Goal: Book appointment/travel/reservation

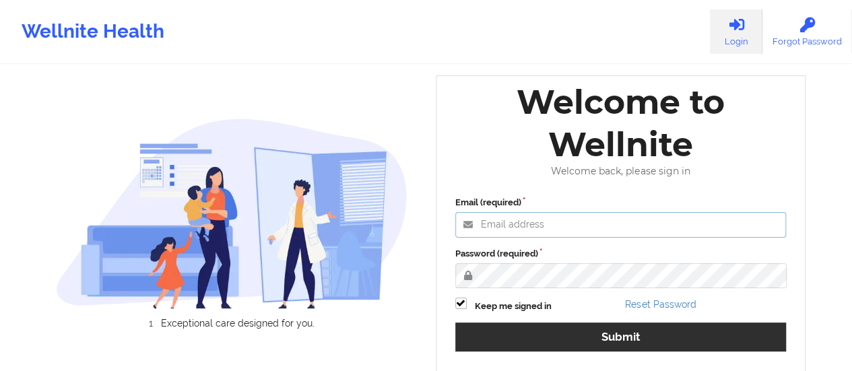
type input "afrancis@wellnite.com"
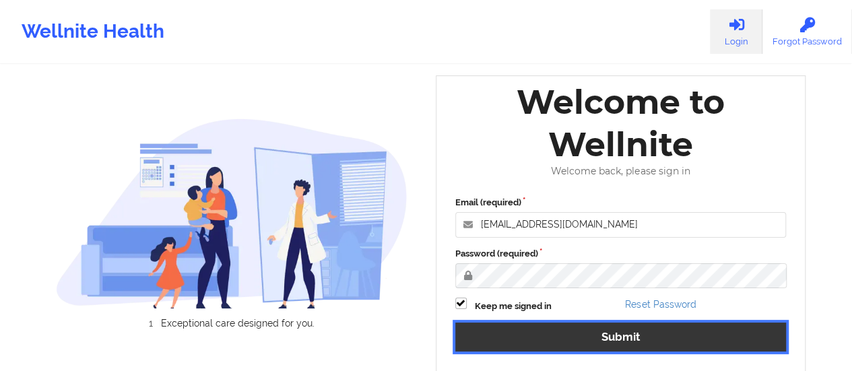
click at [535, 335] on button "Submit" at bounding box center [620, 337] width 331 height 29
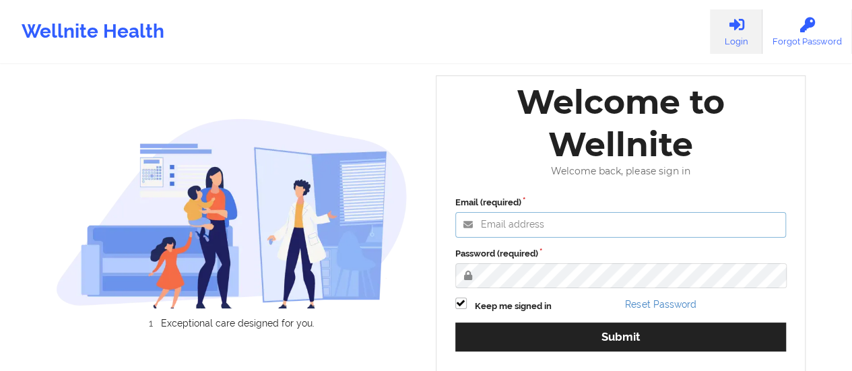
click at [535, 212] on input "Email (required)" at bounding box center [620, 225] width 331 height 26
paste input "[EMAIL_ADDRESS][DOMAIN_NAME]"
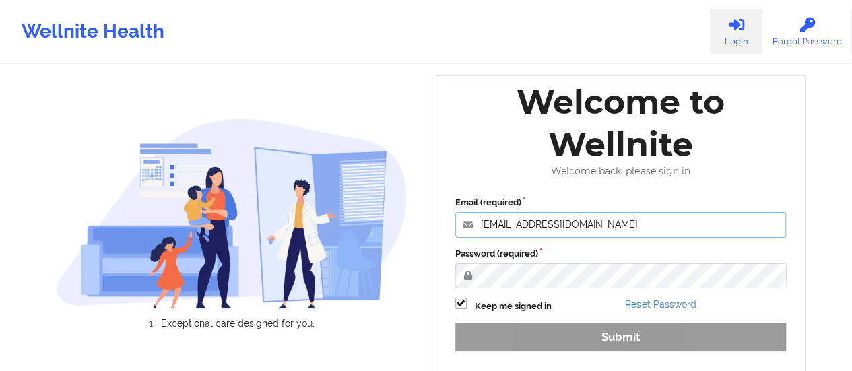
type input "[EMAIL_ADDRESS][DOMAIN_NAME]"
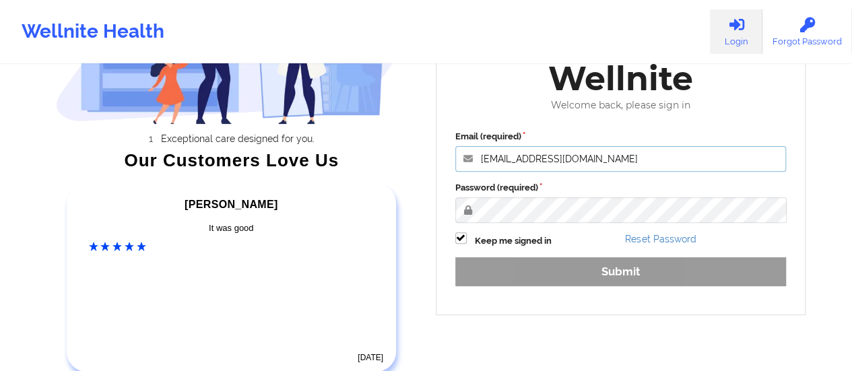
scroll to position [162, 0]
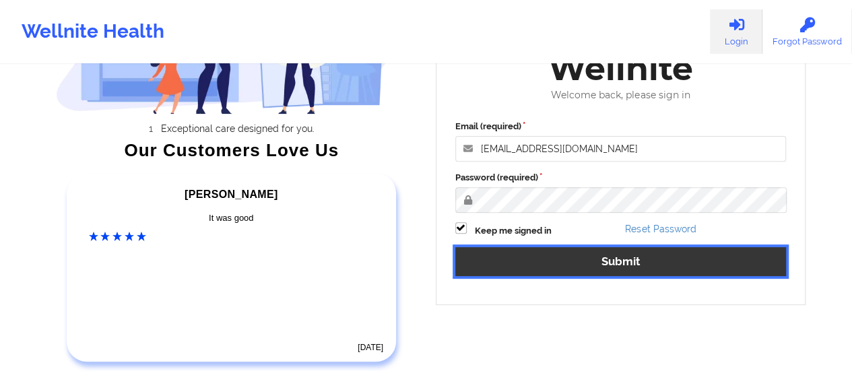
click at [539, 270] on button "Submit" at bounding box center [620, 261] width 331 height 29
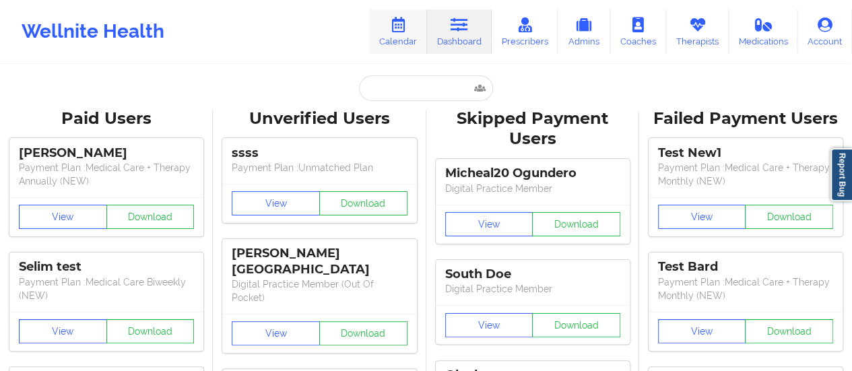
click at [419, 28] on link "Calendar" at bounding box center [398, 31] width 58 height 44
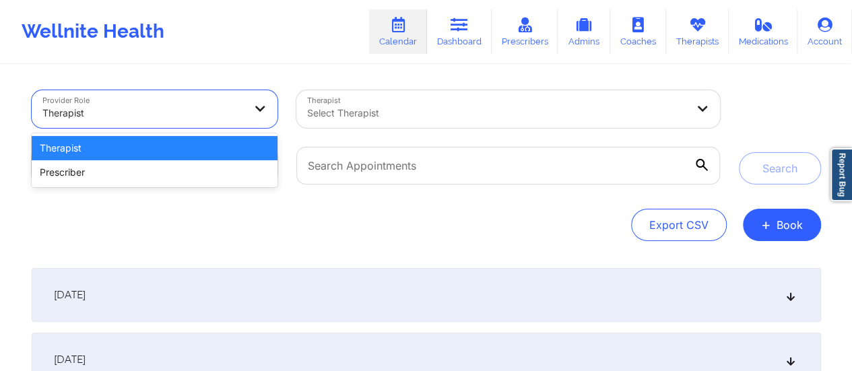
click at [186, 118] on div at bounding box center [143, 113] width 202 height 16
click at [159, 148] on div "Therapist" at bounding box center [155, 148] width 247 height 24
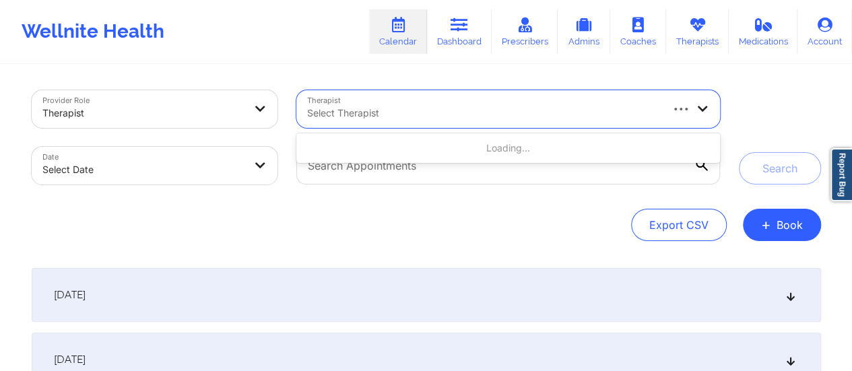
click at [379, 117] on div at bounding box center [483, 113] width 352 height 16
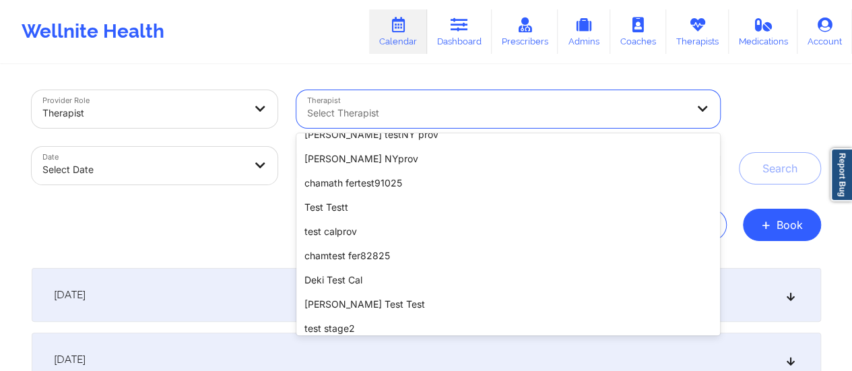
scroll to position [70, 0]
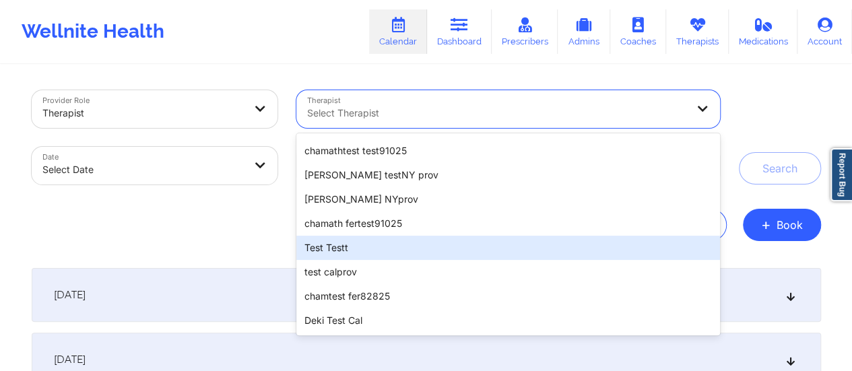
click at [345, 247] on div "Test Testt" at bounding box center [507, 248] width 423 height 24
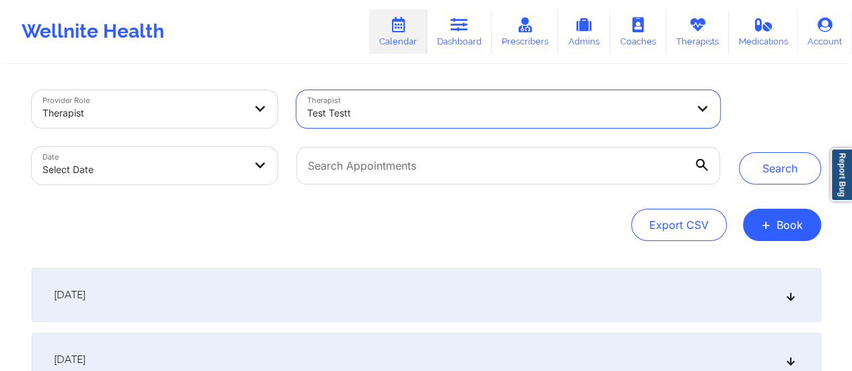
select select "2025-8"
select select "2025-9"
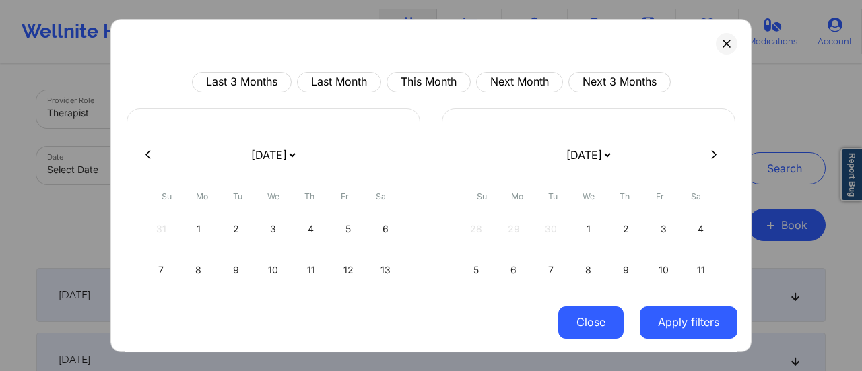
click at [612, 321] on button "Close" at bounding box center [590, 322] width 65 height 32
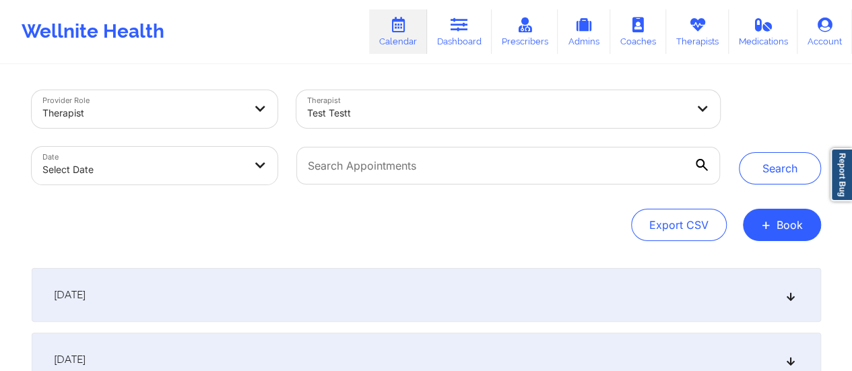
click at [544, 185] on div at bounding box center [508, 165] width 442 height 57
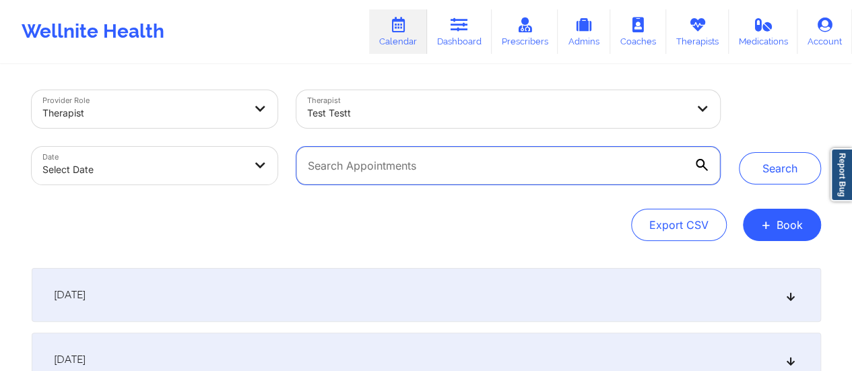
click at [554, 165] on input "text" at bounding box center [507, 166] width 423 height 38
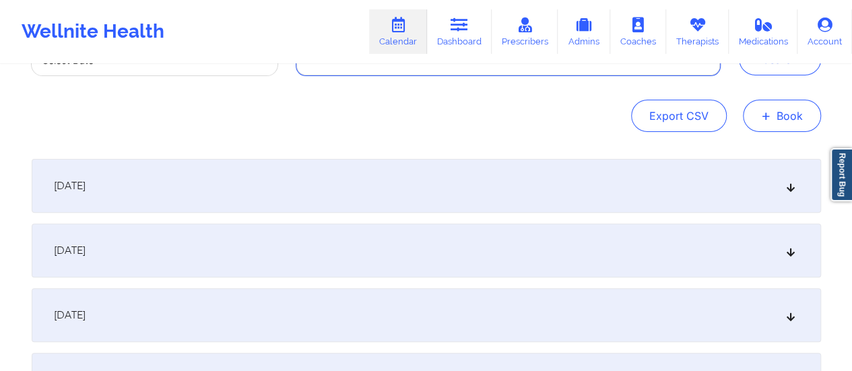
scroll to position [108, 0]
click at [781, 122] on button "+ Book" at bounding box center [782, 116] width 78 height 32
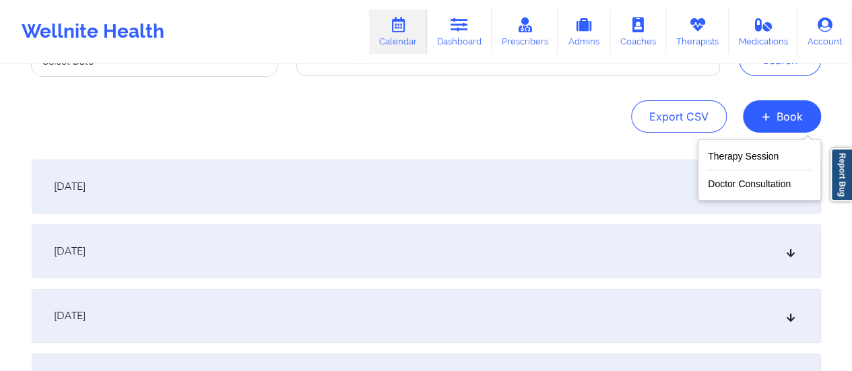
click at [630, 156] on div "Provider Role Therapist Therapist Test Testt Date Select Date Search Export CSV…" at bounding box center [426, 265] width 808 height 614
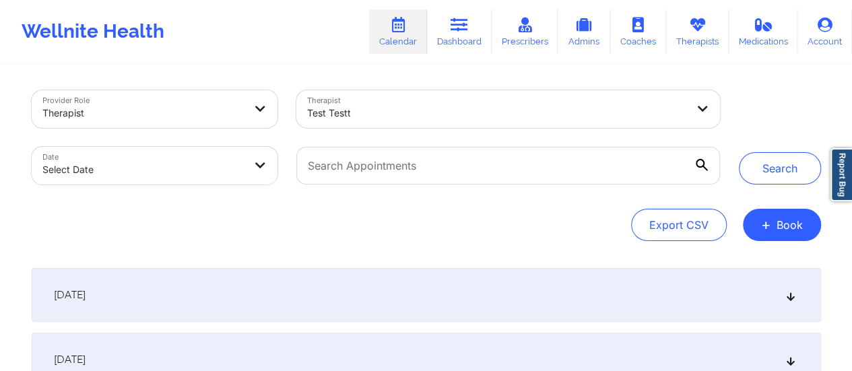
select select "2025-8"
select select "2025-9"
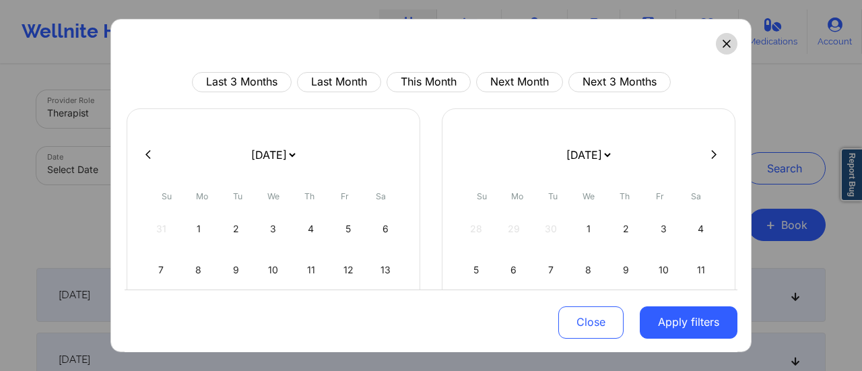
click at [723, 44] on icon at bounding box center [727, 44] width 8 height 8
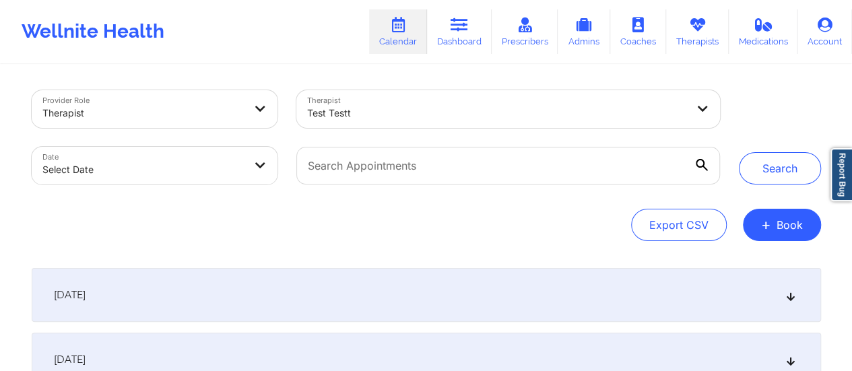
click at [259, 178] on body "Wellnite Health Calendar Dashboard Prescribers Admins Coaches Therapists Medica…" at bounding box center [426, 185] width 852 height 371
select select "2025-8"
select select "2025-9"
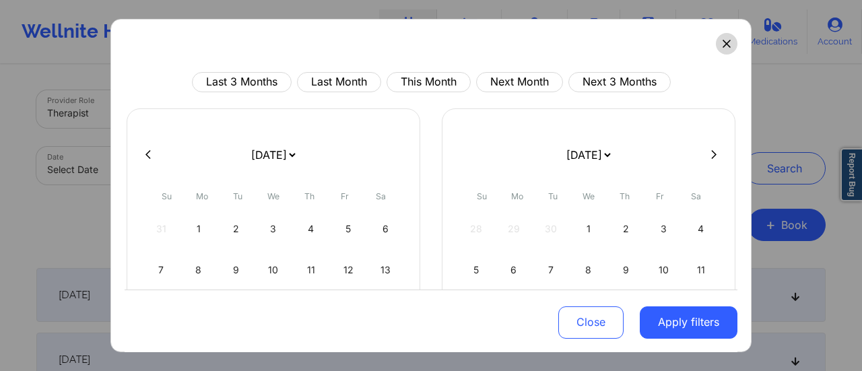
click at [725, 47] on button at bounding box center [727, 44] width 22 height 22
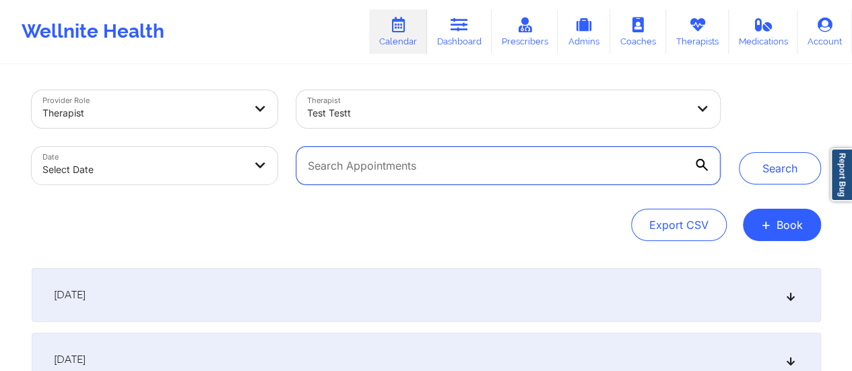
click at [407, 168] on input "text" at bounding box center [507, 166] width 423 height 38
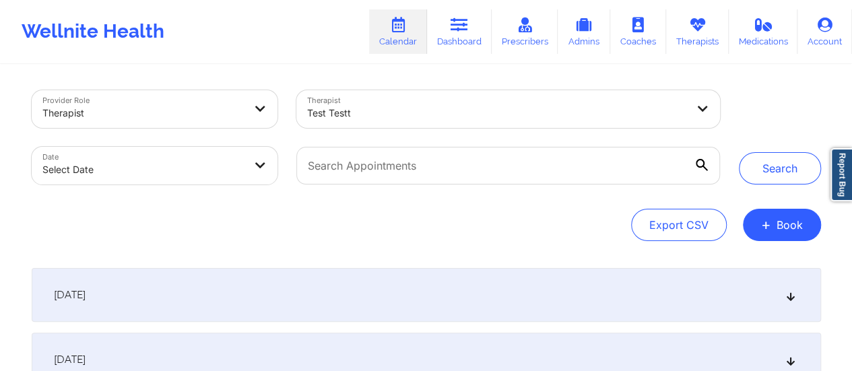
select select "2025-8"
select select "2025-9"
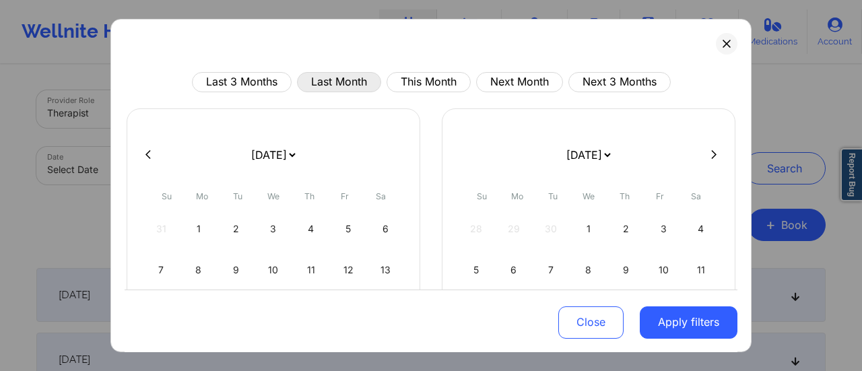
click at [361, 82] on button "Last Month" at bounding box center [339, 82] width 84 height 20
select select "2025-7"
select select "2025-8"
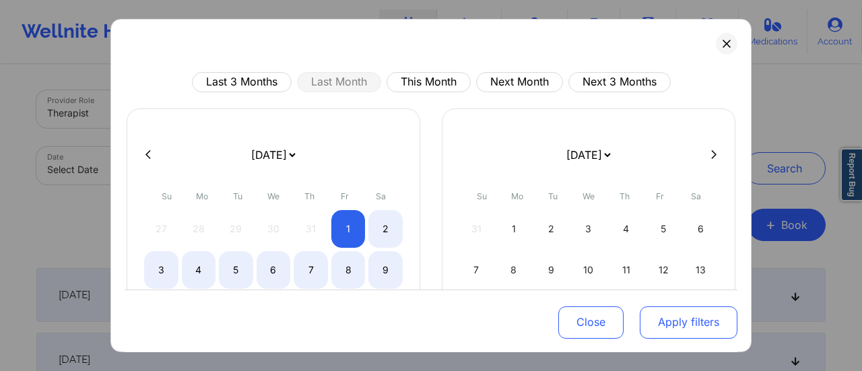
click at [677, 321] on button "Apply filters" at bounding box center [689, 322] width 98 height 32
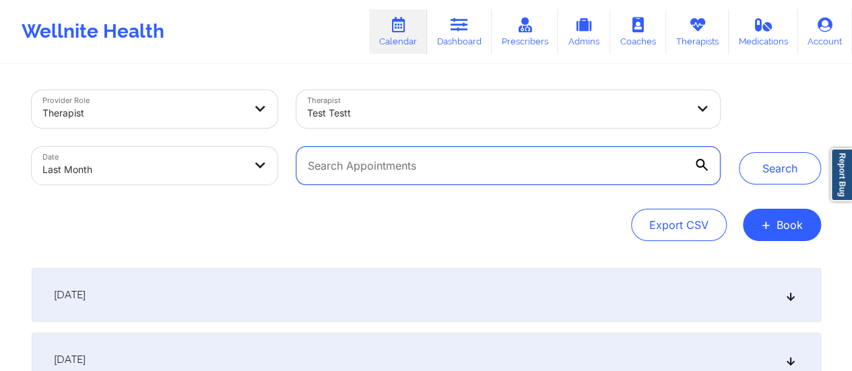
click at [506, 165] on input "text" at bounding box center [507, 166] width 423 height 38
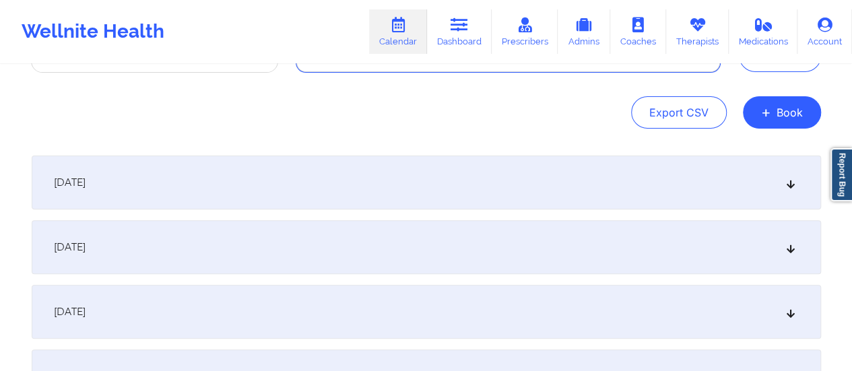
scroll to position [108, 0]
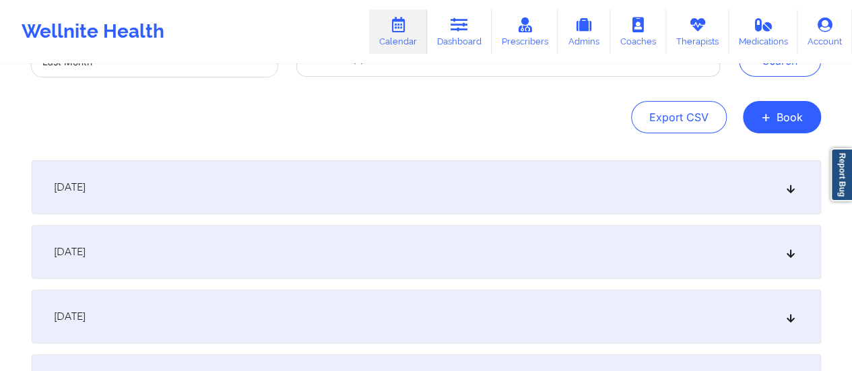
click at [283, 160] on div "Provider Role Therapist Therapist Test Testt Date Last Month Search Export CSV …" at bounding box center [426, 265] width 808 height 614
click at [287, 176] on div "[DATE]" at bounding box center [426, 187] width 789 height 54
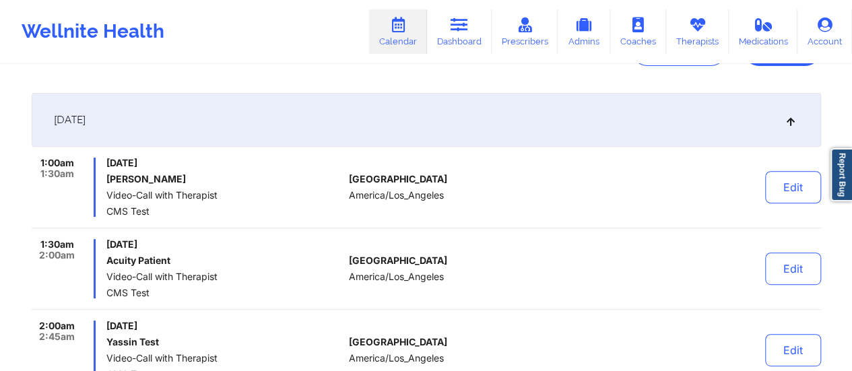
scroll to position [0, 0]
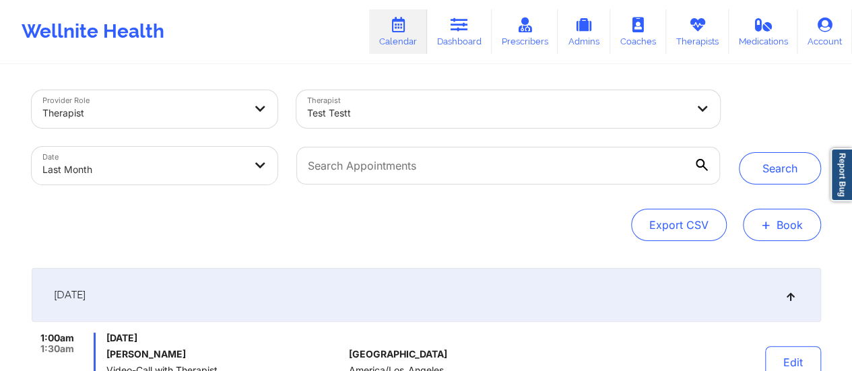
click at [799, 215] on button "+ Book" at bounding box center [782, 225] width 78 height 32
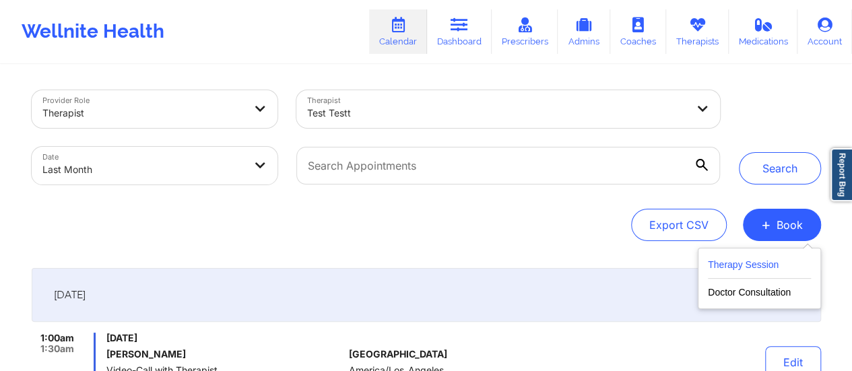
click at [747, 261] on button "Therapy Session" at bounding box center [759, 268] width 103 height 22
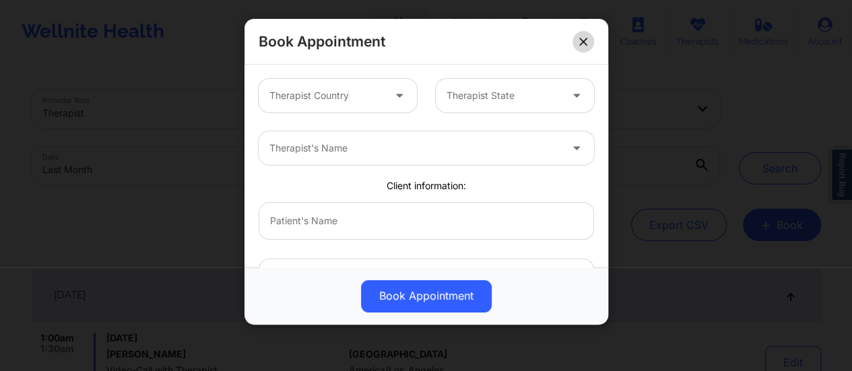
click at [587, 44] on button at bounding box center [583, 42] width 22 height 22
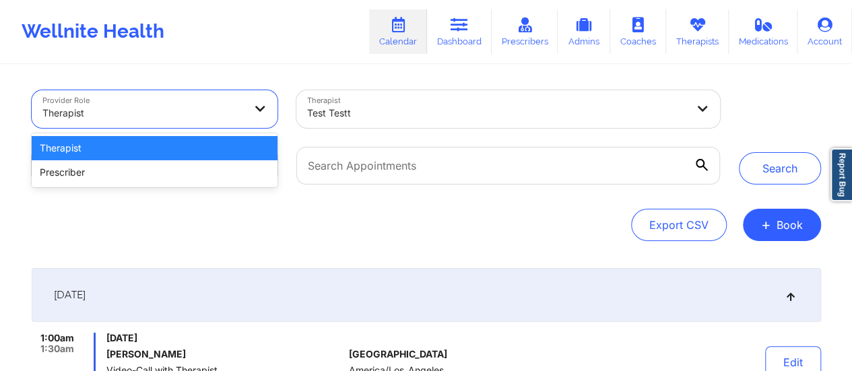
click at [188, 118] on div at bounding box center [143, 113] width 202 height 16
click at [160, 141] on div "Therapist" at bounding box center [155, 148] width 247 height 24
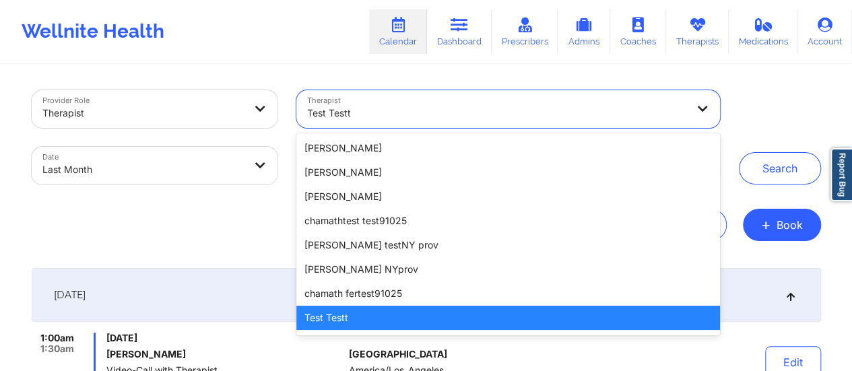
click at [317, 107] on div at bounding box center [496, 113] width 379 height 16
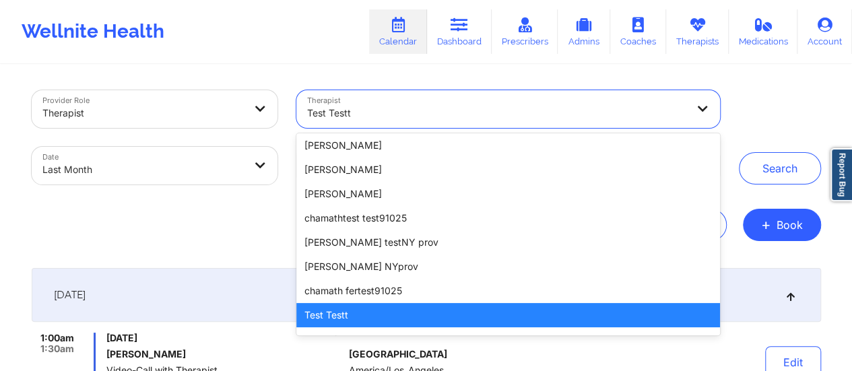
click at [383, 304] on div "Test Testt" at bounding box center [507, 315] width 423 height 24
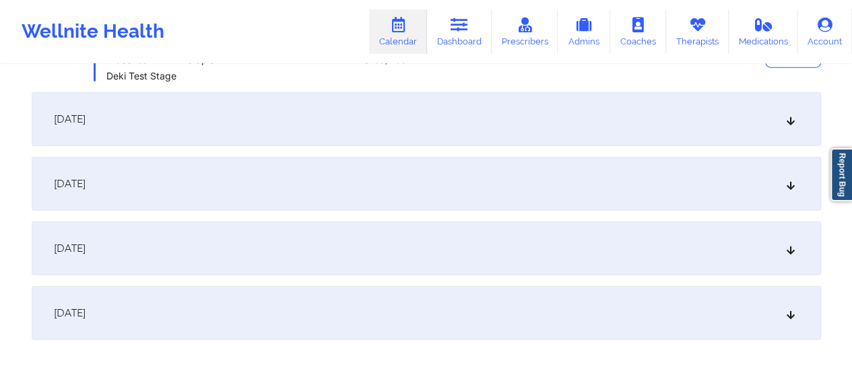
scroll to position [1653, 0]
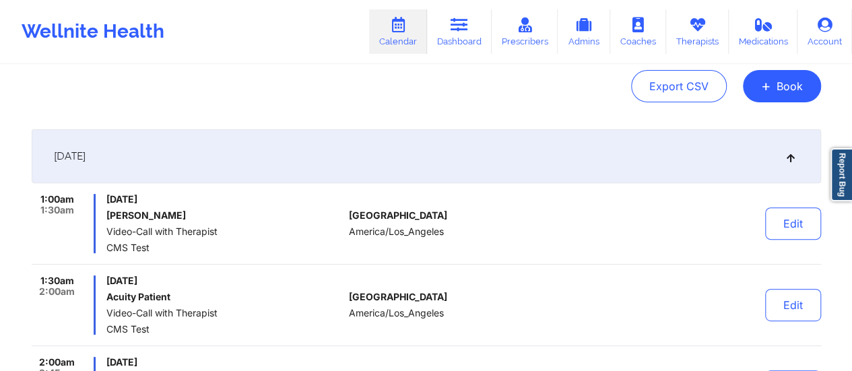
scroll to position [0, 0]
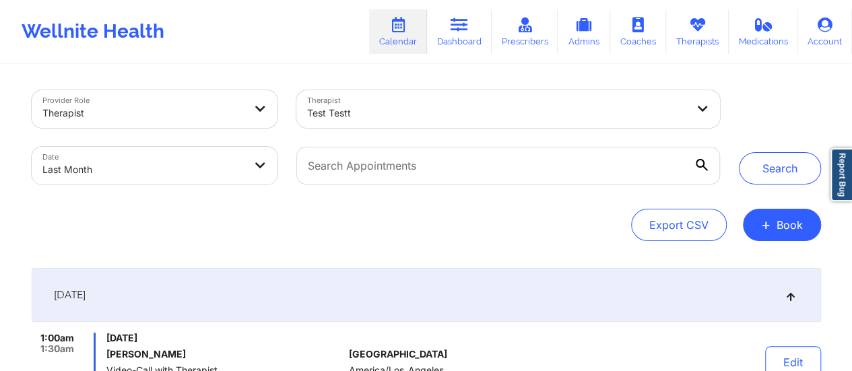
select select "2025-7"
select select "2025-8"
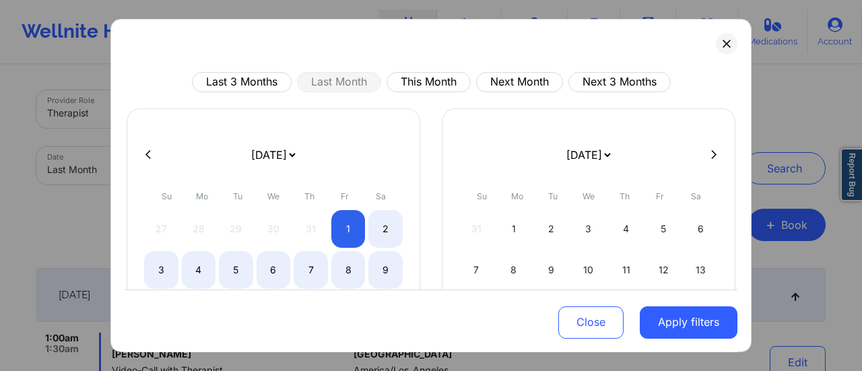
click at [717, 55] on div "Last 3 Months Last Month This Month Next Month Next 3 Months [DATE] [DATE] [DAT…" at bounding box center [430, 186] width 641 height 334
click at [723, 40] on icon at bounding box center [726, 43] width 7 height 7
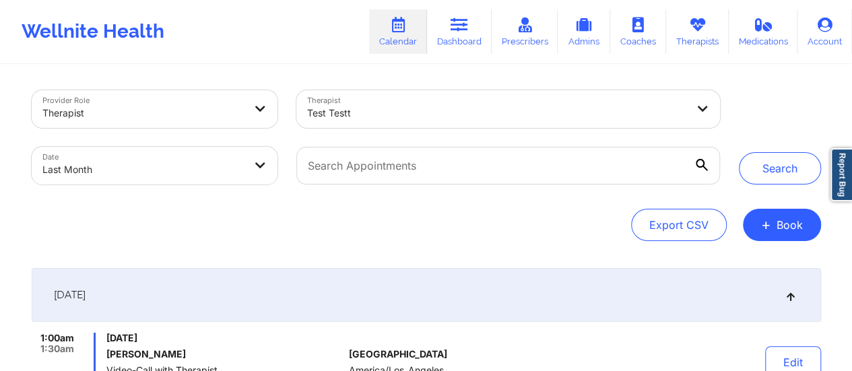
click at [797, 205] on div "Provider Role Therapist Therapist Test Testt Date Last Month Search Export CSV …" at bounding box center [426, 165] width 789 height 151
click at [797, 227] on button "+ Book" at bounding box center [782, 225] width 78 height 32
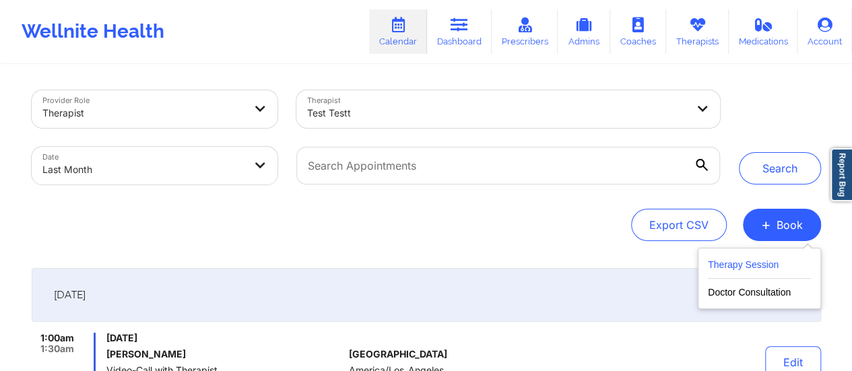
click at [729, 270] on button "Therapy Session" at bounding box center [759, 268] width 103 height 22
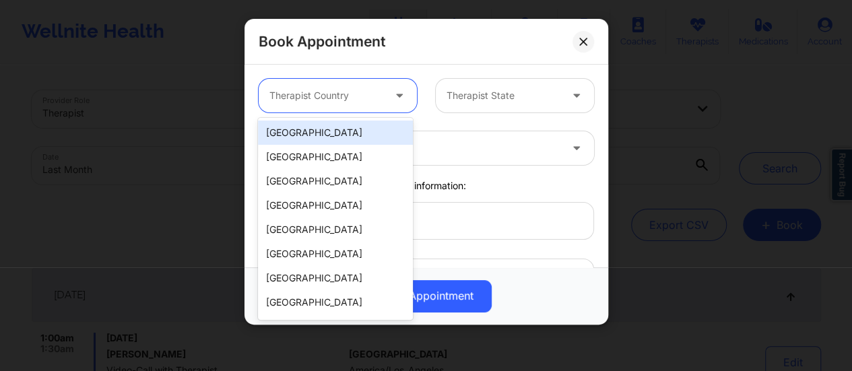
click at [379, 94] on div at bounding box center [326, 96] width 114 height 16
click at [339, 128] on div "[GEOGRAPHIC_DATA]" at bounding box center [335, 133] width 155 height 24
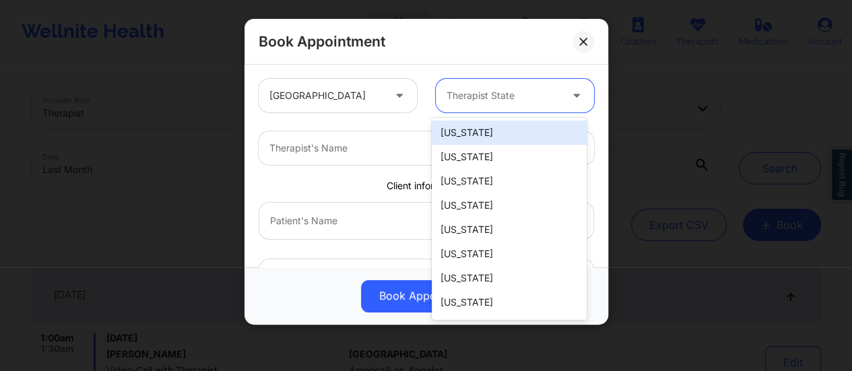
click at [492, 102] on div at bounding box center [504, 96] width 114 height 16
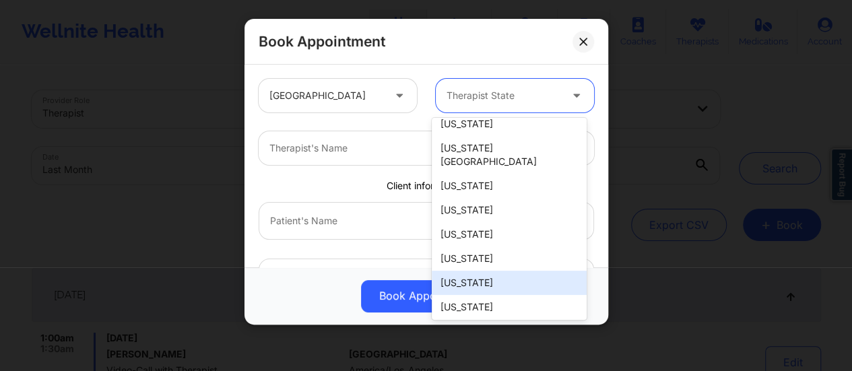
scroll to position [171, 0]
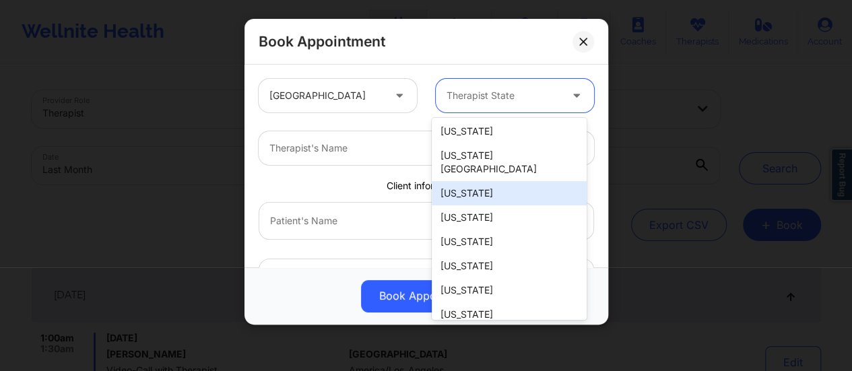
click at [465, 183] on div "[US_STATE]" at bounding box center [509, 193] width 155 height 24
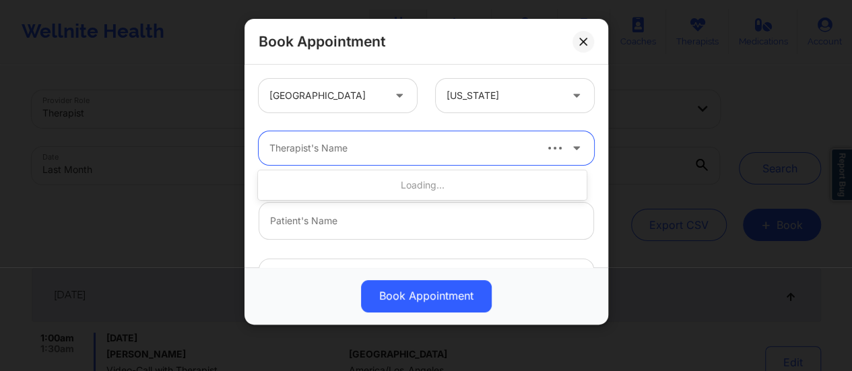
click at [405, 148] on div at bounding box center [401, 148] width 264 height 16
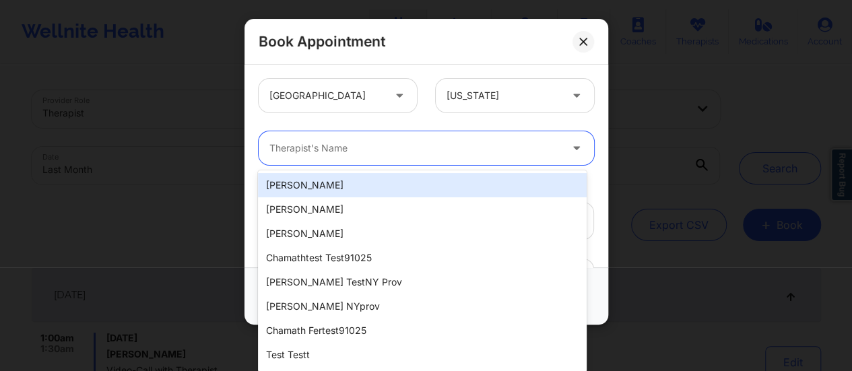
click at [341, 193] on div "[PERSON_NAME] [PERSON_NAME] [PERSON_NAME] chamathtest test91025 [PERSON_NAME] t…" at bounding box center [422, 271] width 329 height 202
click at [341, 193] on div "[PERSON_NAME]" at bounding box center [422, 185] width 329 height 24
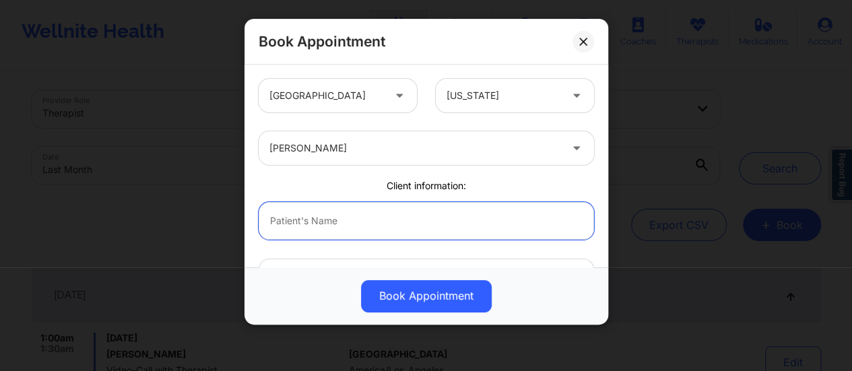
click at [468, 228] on input "text" at bounding box center [426, 221] width 335 height 38
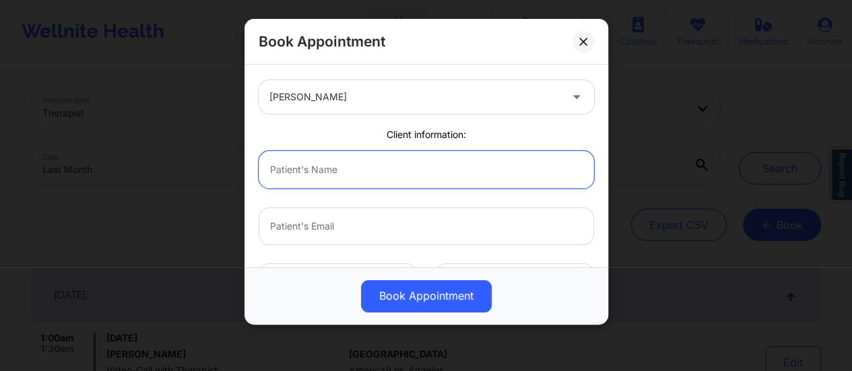
scroll to position [0, 0]
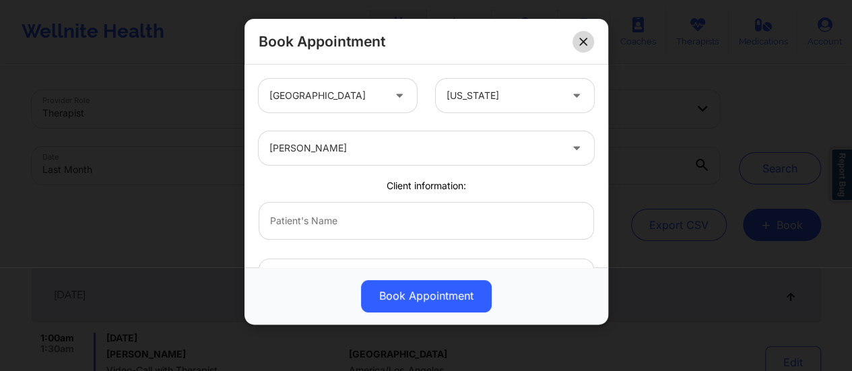
click at [584, 44] on icon at bounding box center [583, 42] width 8 height 8
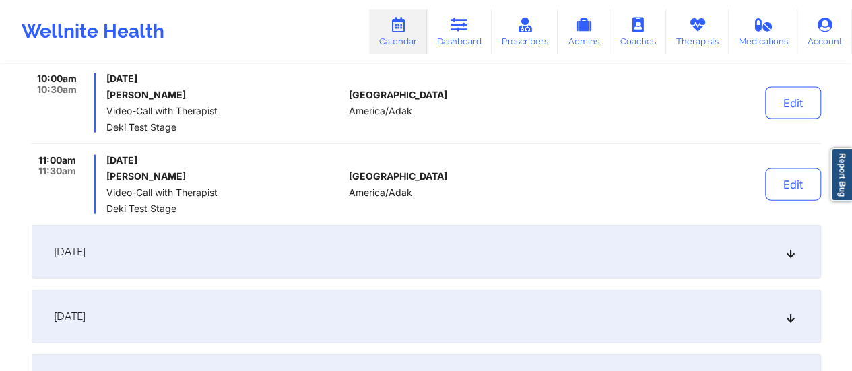
scroll to position [1401, 0]
click at [488, 251] on div "[DATE]" at bounding box center [426, 251] width 789 height 54
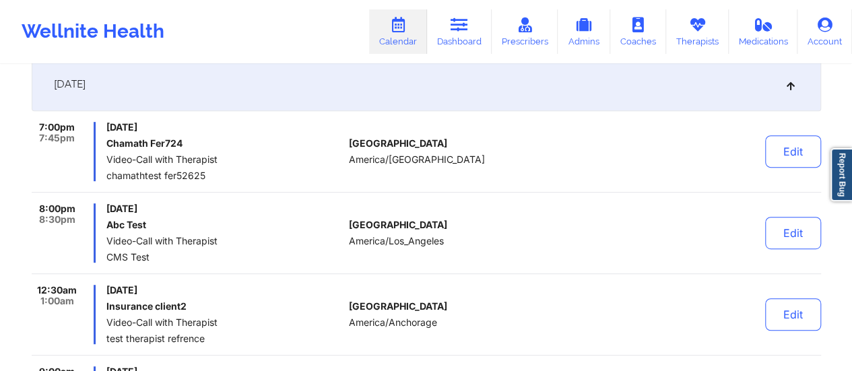
scroll to position [274, 0]
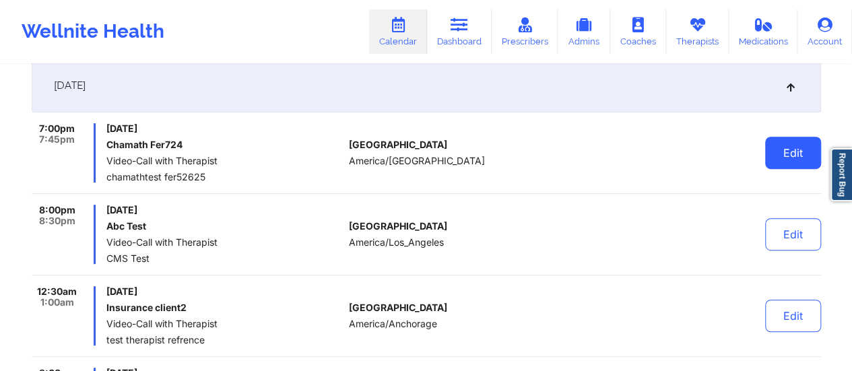
click at [807, 146] on button "Edit" at bounding box center [793, 153] width 56 height 32
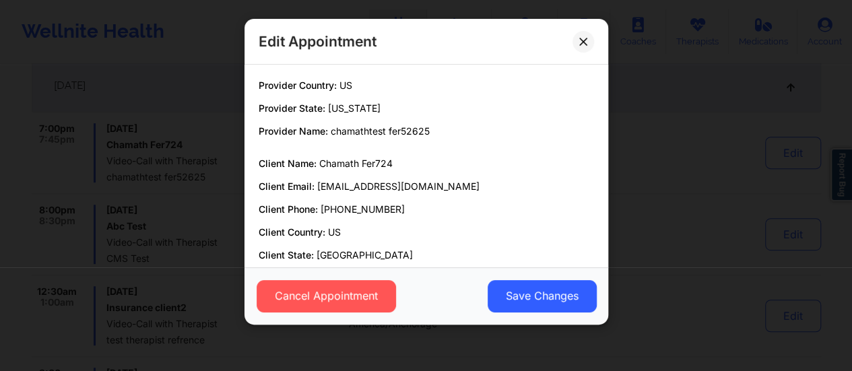
scroll to position [125, 0]
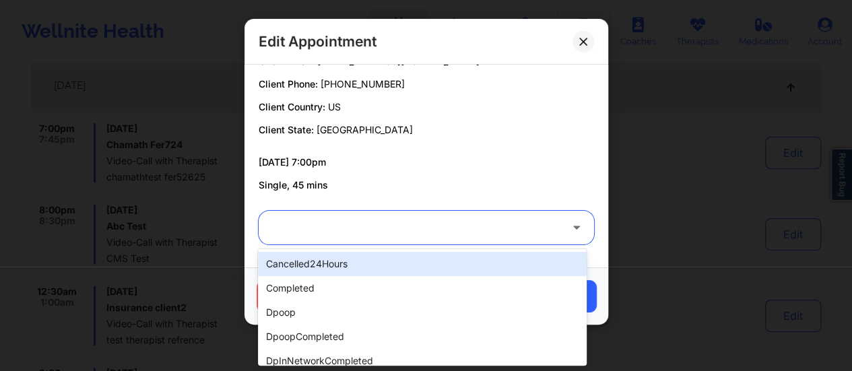
click at [467, 229] on div at bounding box center [414, 228] width 291 height 16
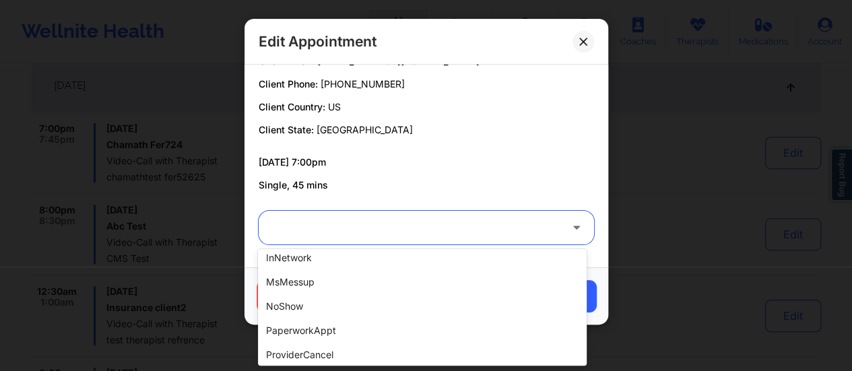
scroll to position [422, 0]
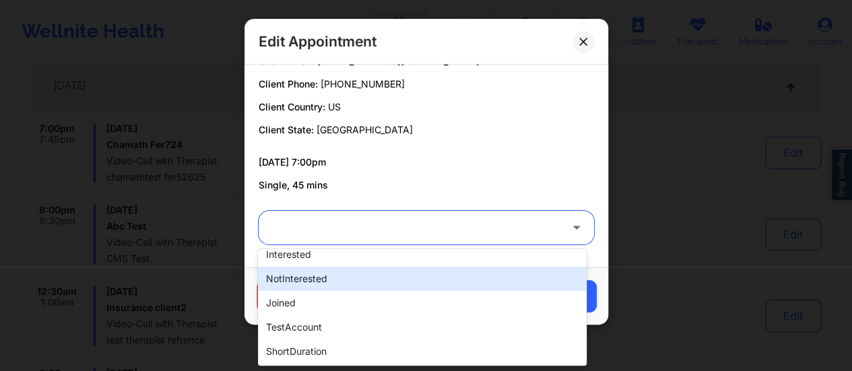
click at [370, 267] on div "notInterested" at bounding box center [422, 279] width 329 height 24
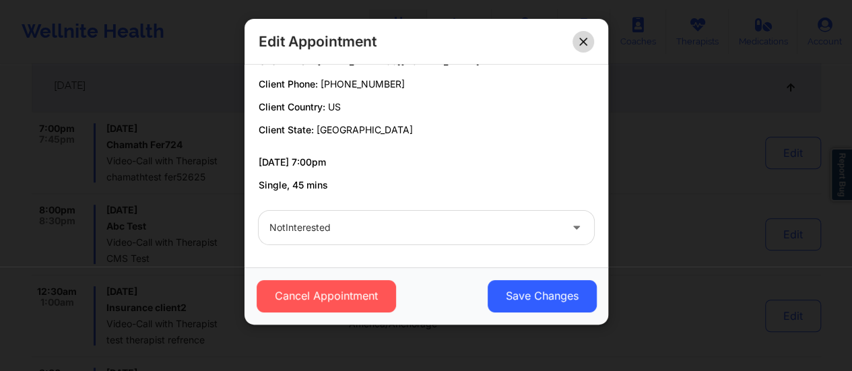
click at [577, 41] on button at bounding box center [583, 42] width 22 height 22
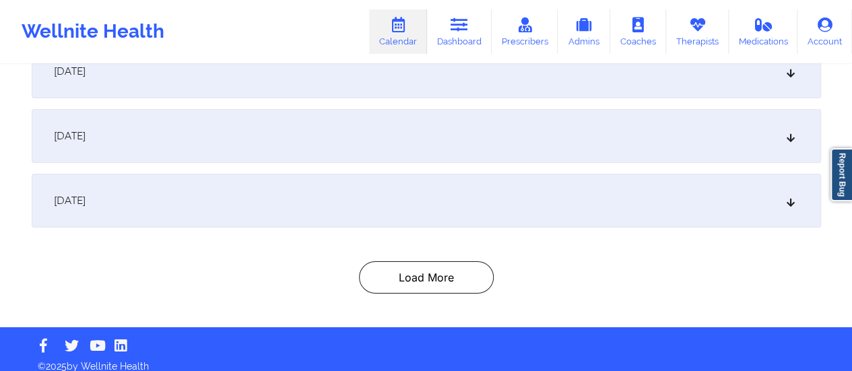
scroll to position [2303, 0]
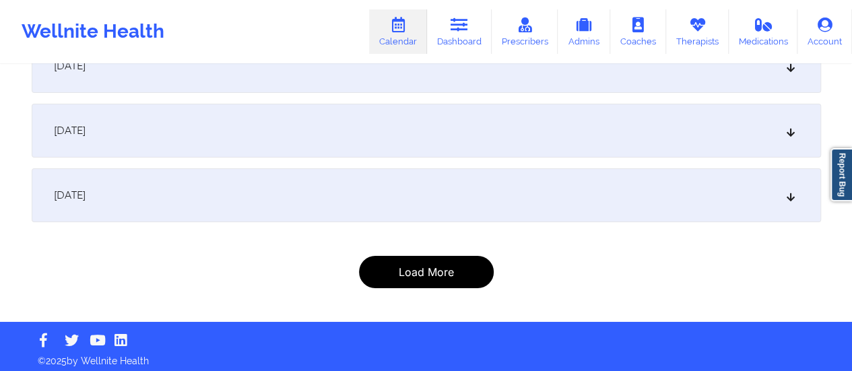
click at [445, 270] on button "Load More" at bounding box center [426, 272] width 135 height 32
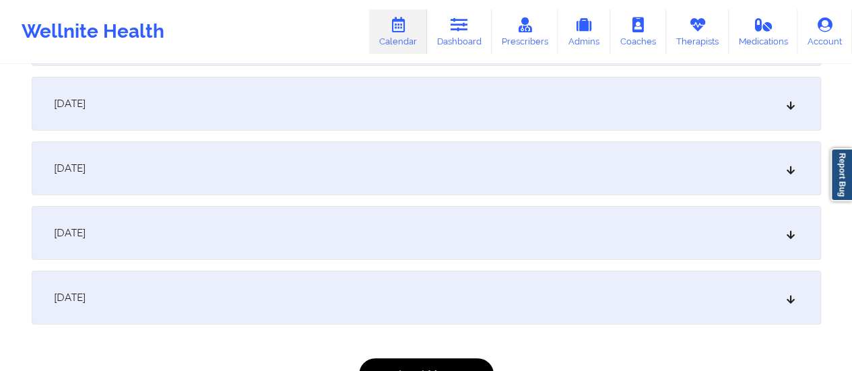
scroll to position [2626, 0]
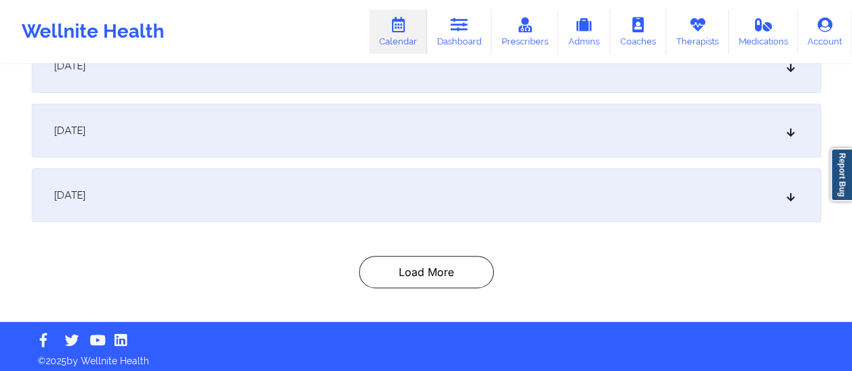
click at [781, 207] on div "[DATE]" at bounding box center [426, 195] width 789 height 54
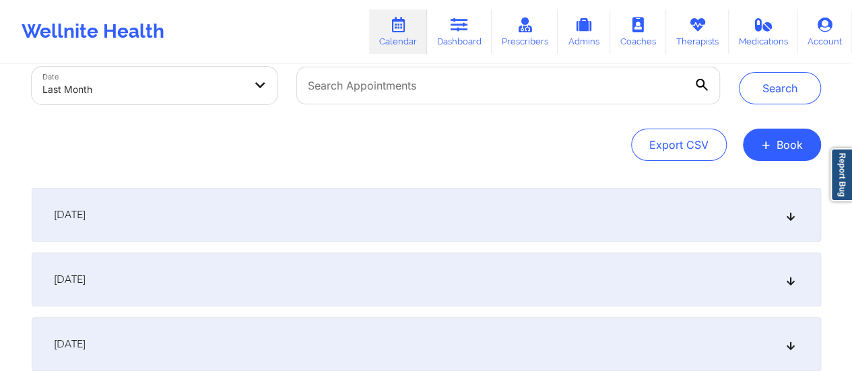
scroll to position [0, 0]
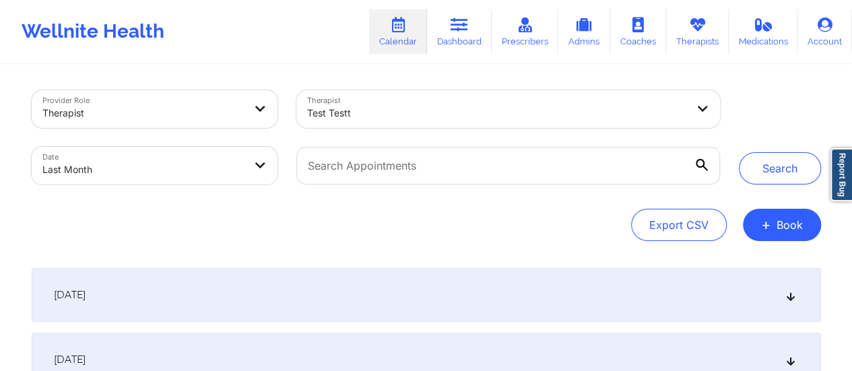
drag, startPoint x: 359, startPoint y: 329, endPoint x: 354, endPoint y: 307, distance: 22.7
click at [354, 307] on div "[DATE]" at bounding box center [426, 295] width 789 height 54
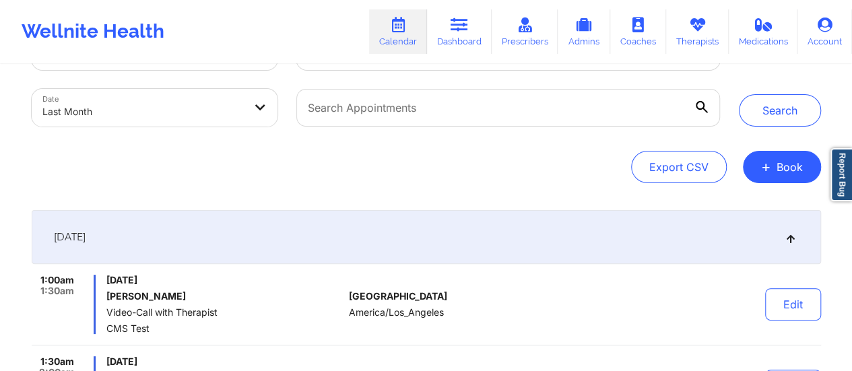
scroll to position [55, 0]
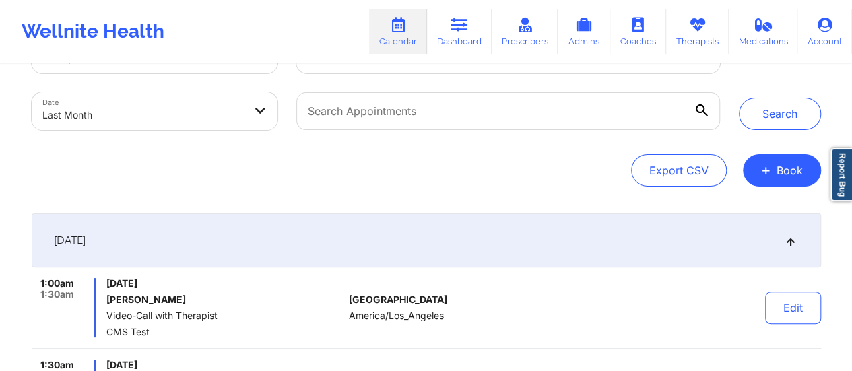
click at [396, 238] on div "[DATE]" at bounding box center [426, 241] width 789 height 54
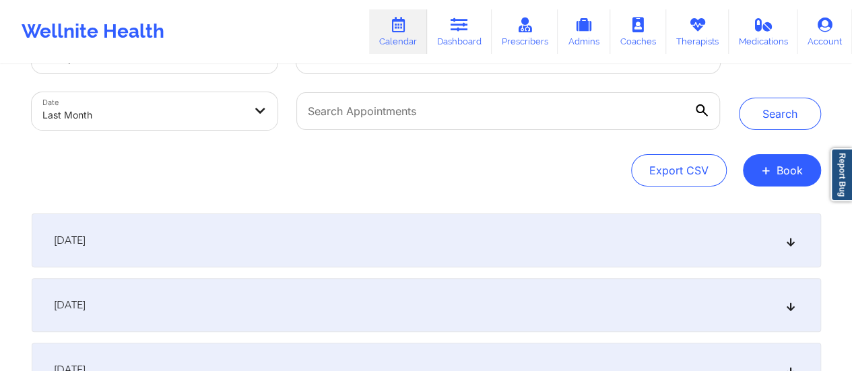
click at [311, 222] on div "[DATE]" at bounding box center [426, 241] width 789 height 54
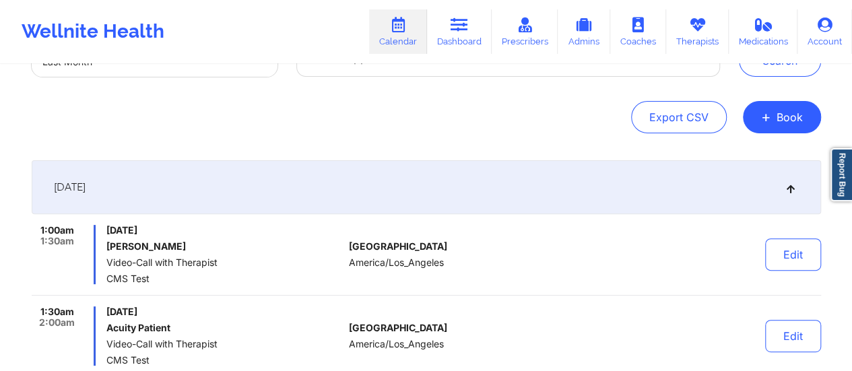
scroll to position [0, 0]
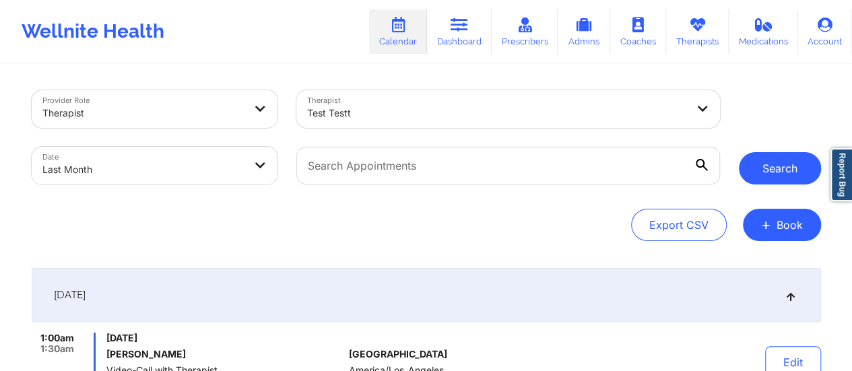
click at [781, 160] on button "Search" at bounding box center [780, 168] width 82 height 32
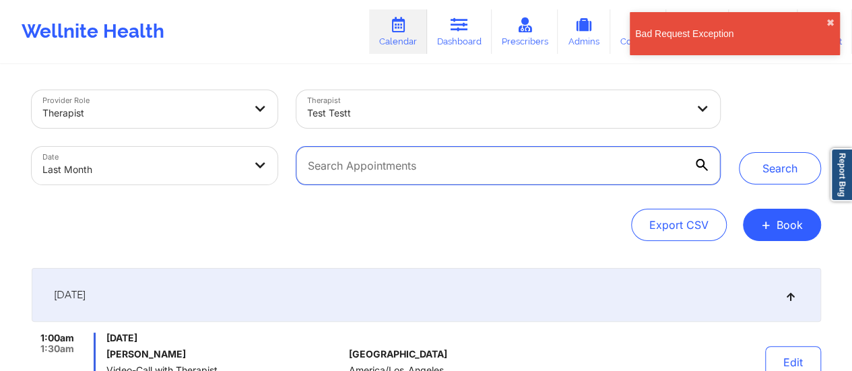
click at [643, 156] on input "text" at bounding box center [507, 166] width 423 height 38
